Goal: Information Seeking & Learning: Learn about a topic

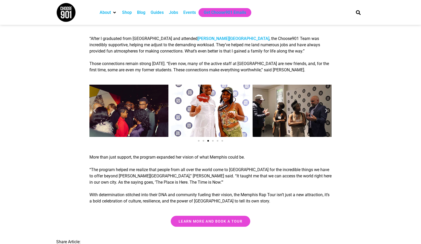
scroll to position [916, 0]
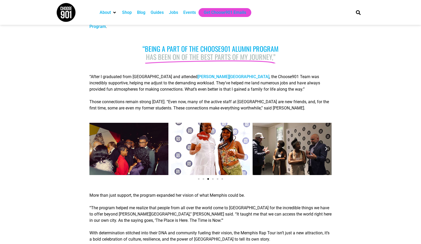
click at [327, 142] on div "taylor-barksdale-choose901" at bounding box center [292, 149] width 79 height 52
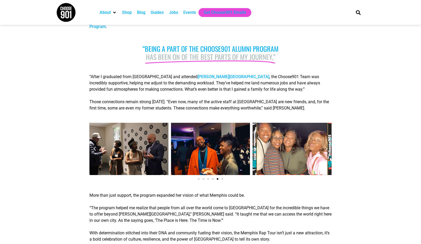
click at [326, 147] on icon "Next slide" at bounding box center [326, 149] width 5 height 5
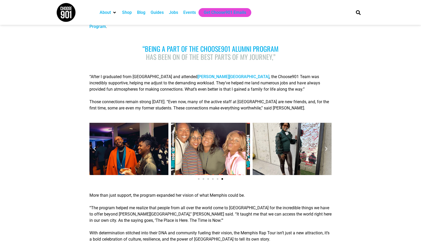
click at [326, 147] on icon "Next slide" at bounding box center [326, 149] width 5 height 5
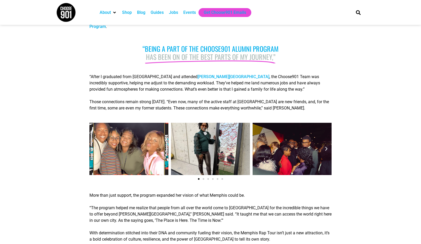
click at [326, 147] on icon "Next slide" at bounding box center [326, 149] width 5 height 5
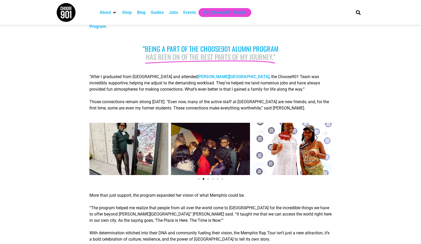
click at [326, 147] on icon "Next slide" at bounding box center [326, 149] width 5 height 5
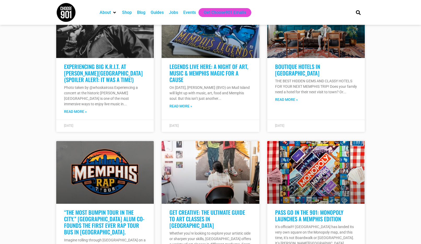
scroll to position [1308, 0]
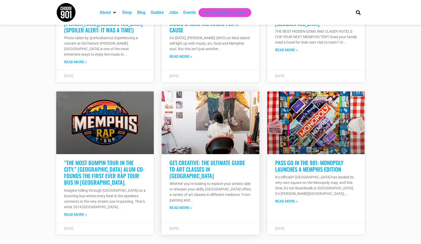
click at [231, 159] on link "Get Creative: The Ultimate Guide to Art Classes in [GEOGRAPHIC_DATA]" at bounding box center [208, 169] width 76 height 21
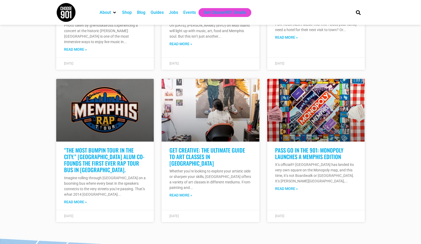
scroll to position [7380, 0]
